Goal: Information Seeking & Learning: Find specific page/section

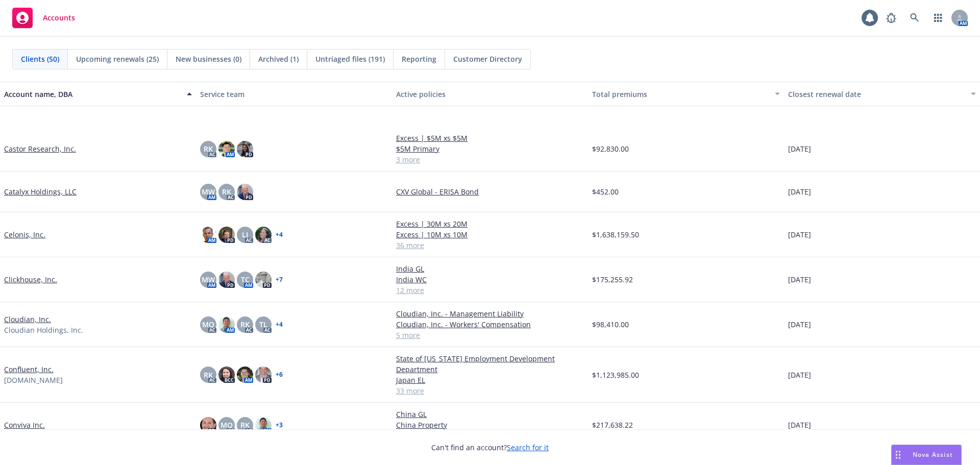
scroll to position [408, 0]
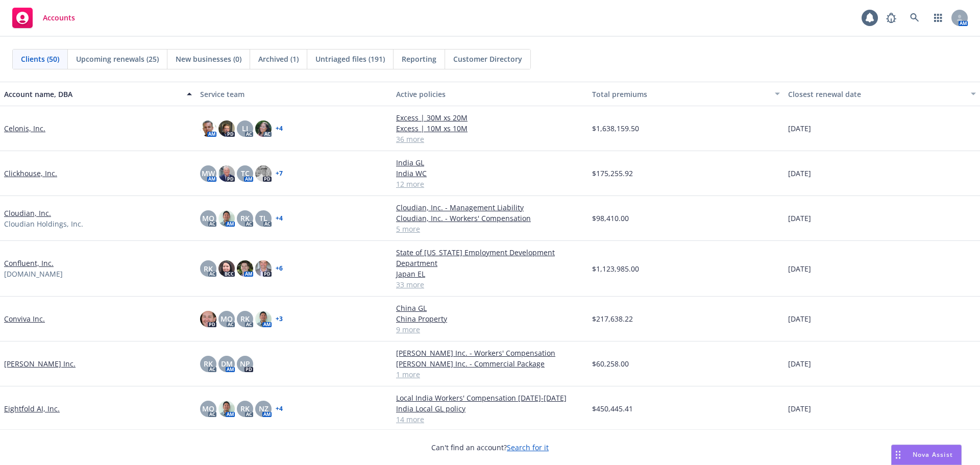
click at [33, 264] on link "Confluent, Inc." at bounding box center [28, 263] width 49 height 11
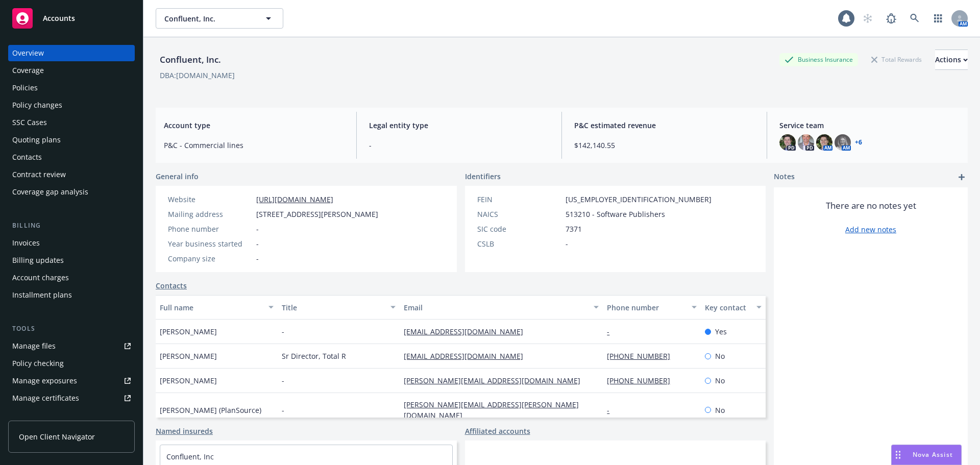
click at [70, 96] on div "Overview Coverage Policies Policy changes SSC Cases Quoting plans Contacts Cont…" at bounding box center [71, 122] width 127 height 155
click at [72, 90] on div "Policies" at bounding box center [71, 88] width 118 height 16
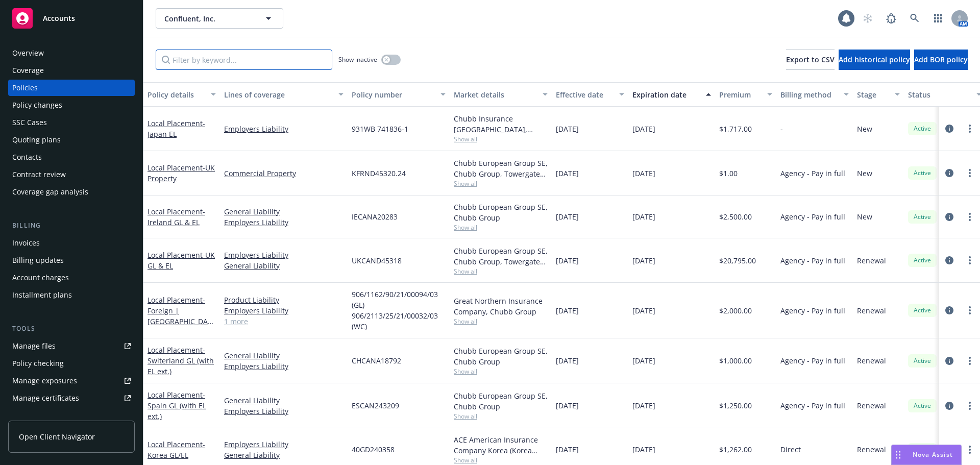
click at [235, 67] on input "Filter by keyword..." at bounding box center [244, 59] width 177 height 20
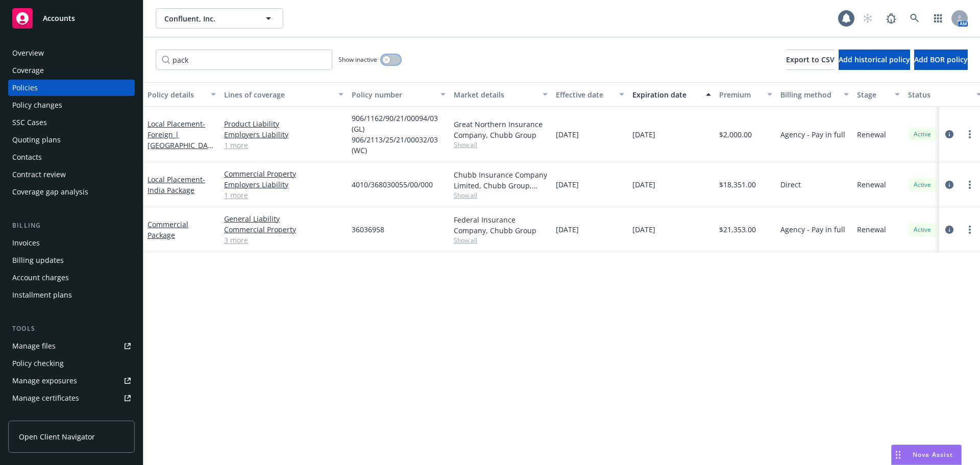
click at [394, 63] on button "button" at bounding box center [390, 60] width 19 height 10
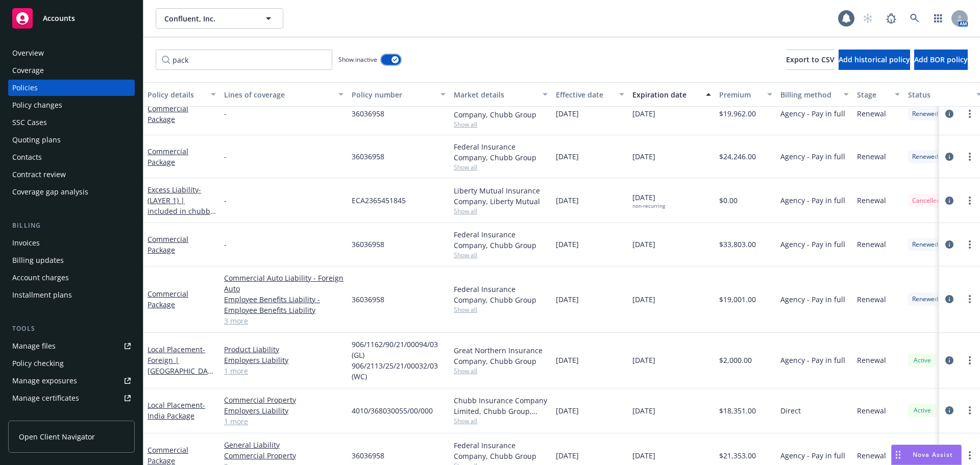
scroll to position [241, 0]
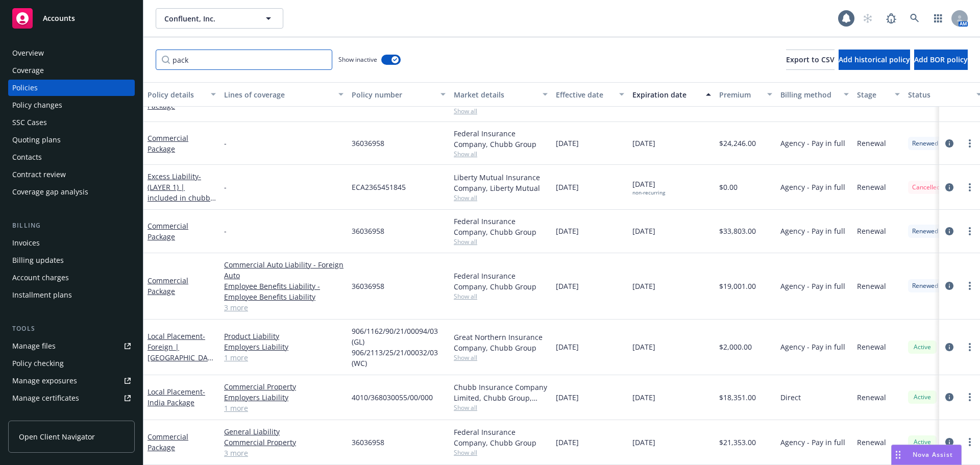
drag, startPoint x: 227, startPoint y: 62, endPoint x: 134, endPoint y: 63, distance: 92.9
click at [134, 63] on div "Accounts Overview Coverage Policies Policy changes SSC Cases Quoting plans Cont…" at bounding box center [490, 232] width 980 height 465
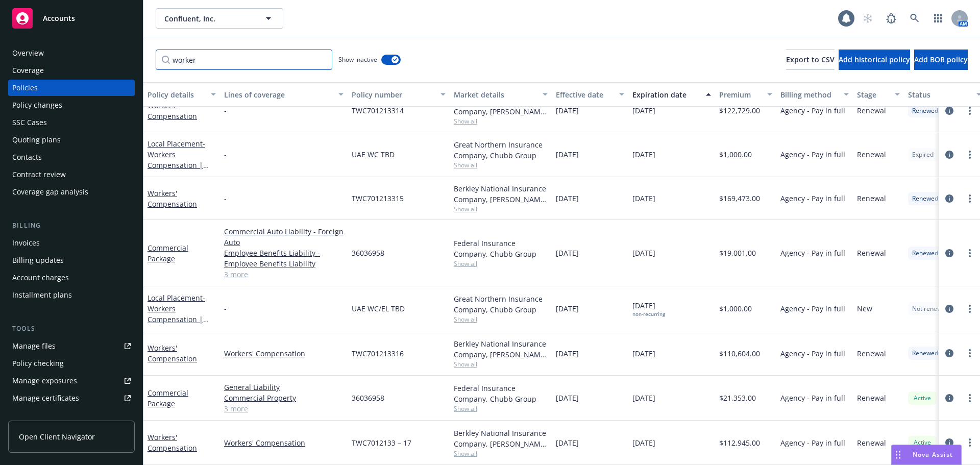
scroll to position [233, 0]
drag, startPoint x: 204, startPoint y: 59, endPoint x: 158, endPoint y: 63, distance: 46.6
click at [158, 63] on input "worker" at bounding box center [244, 59] width 177 height 20
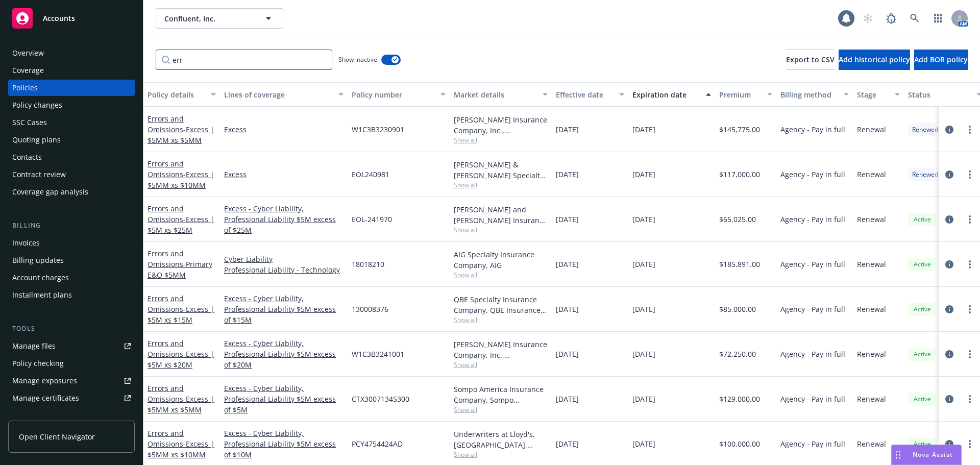
scroll to position [1319, 0]
drag, startPoint x: 237, startPoint y: 60, endPoint x: 146, endPoint y: 62, distance: 90.8
click at [146, 62] on div "err Show inactive Export to CSV Add historical policy Add BOR policy" at bounding box center [561, 59] width 836 height 45
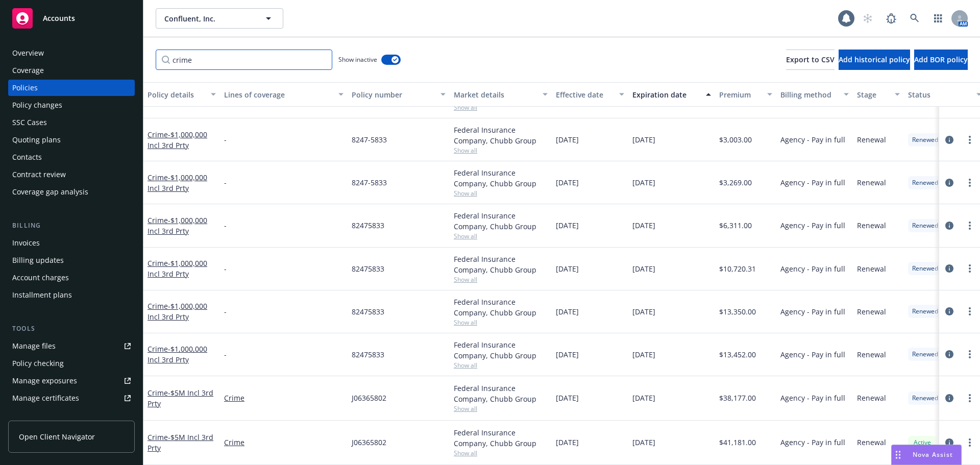
scroll to position [39, 0]
drag, startPoint x: 230, startPoint y: 62, endPoint x: 156, endPoint y: 60, distance: 73.5
click at [156, 60] on input "crime" at bounding box center [244, 59] width 177 height 20
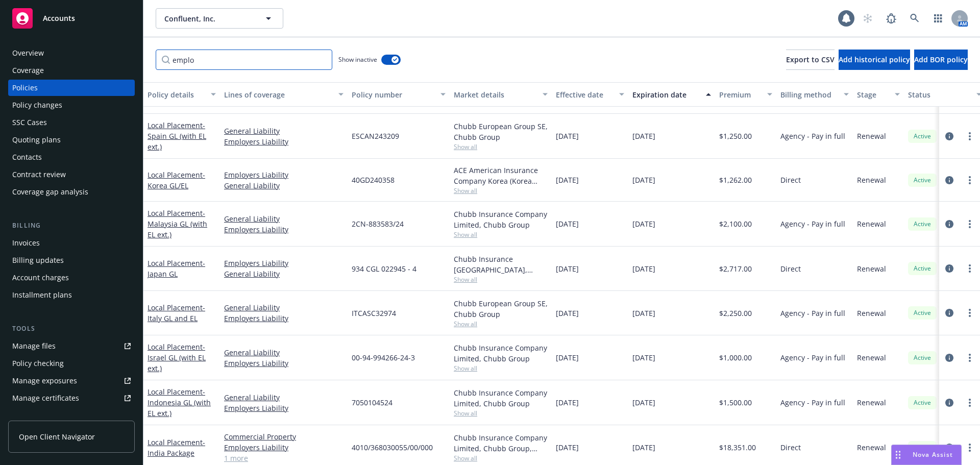
scroll to position [1226, 0]
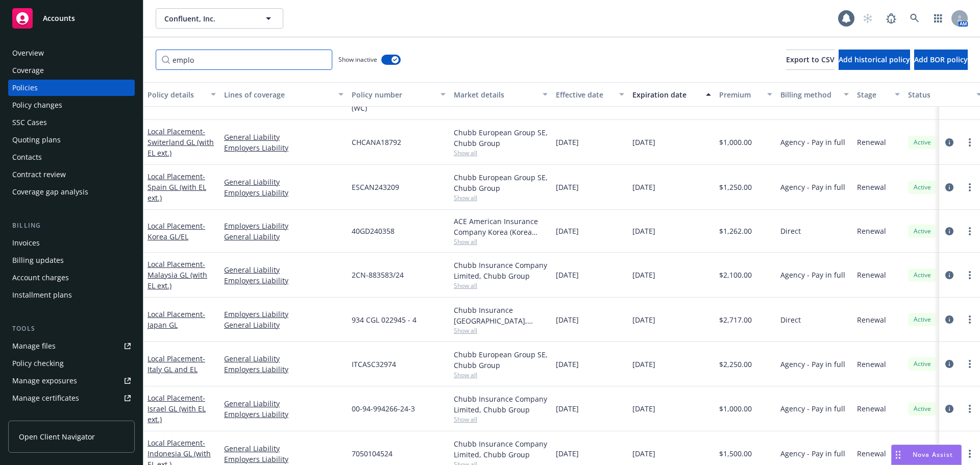
drag, startPoint x: 203, startPoint y: 61, endPoint x: 177, endPoint y: 62, distance: 26.1
click at [177, 62] on input "emplo" at bounding box center [244, 59] width 177 height 20
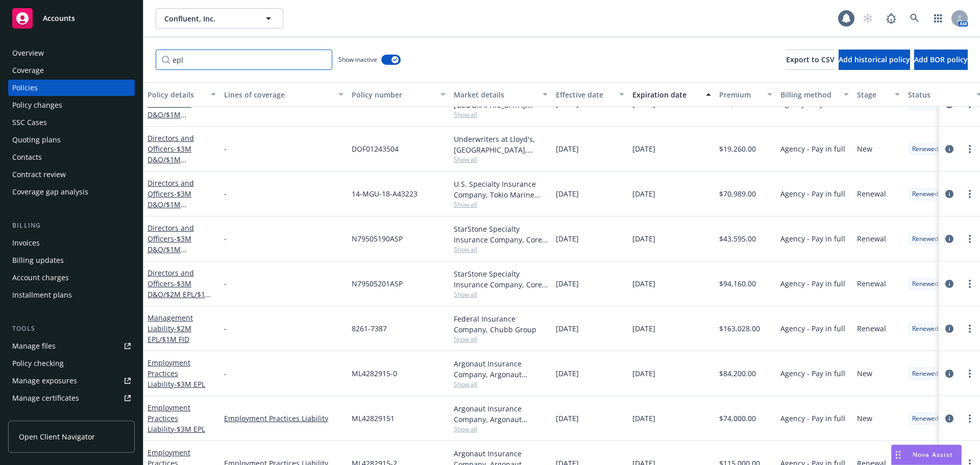
scroll to position [54, 0]
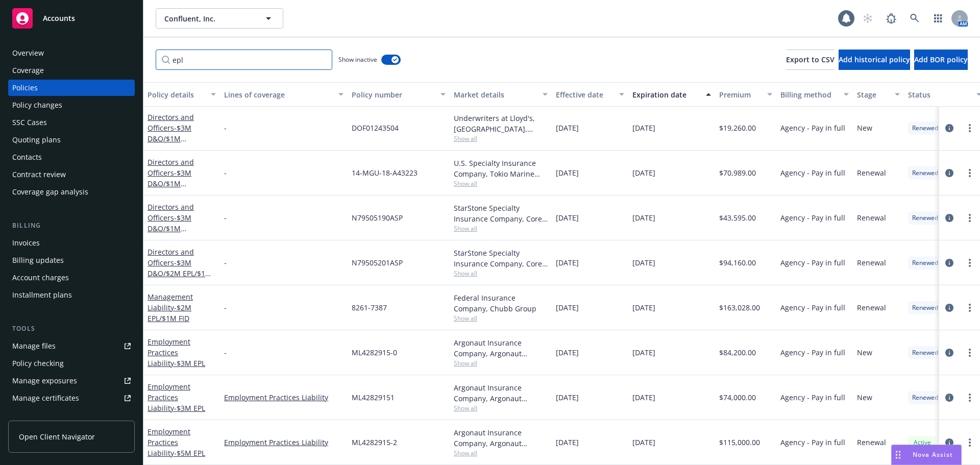
drag, startPoint x: 174, startPoint y: 61, endPoint x: 156, endPoint y: 63, distance: 18.0
click at [156, 63] on input "epl" at bounding box center [244, 59] width 177 height 20
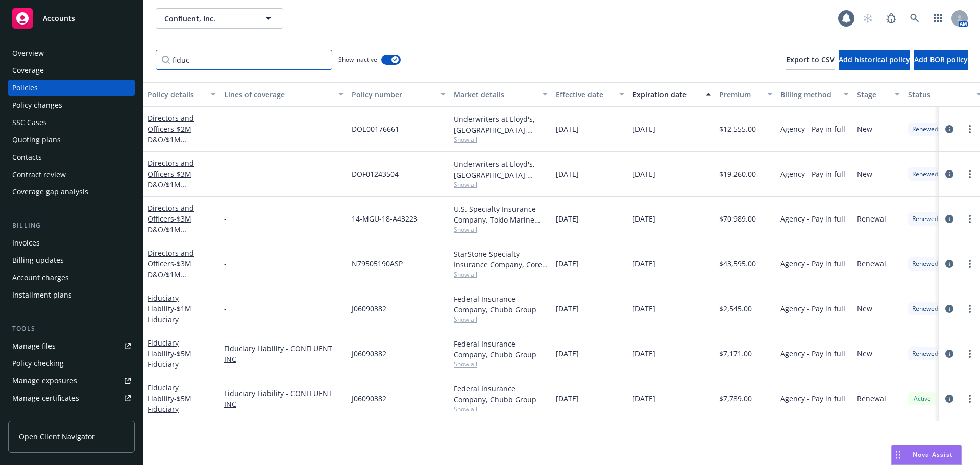
scroll to position [0, 0]
type input "fiduc"
